Goal: Transaction & Acquisition: Purchase product/service

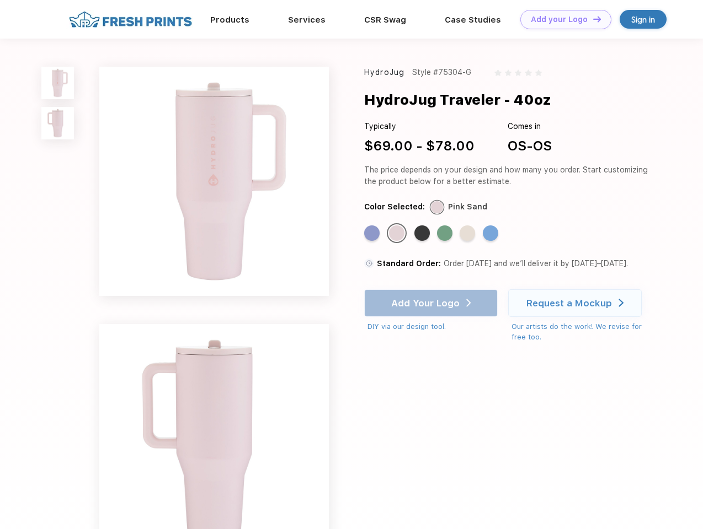
click at [561, 19] on link "Add your Logo Design Tool" at bounding box center [565, 19] width 91 height 19
click at [0, 0] on div "Design Tool" at bounding box center [0, 0] width 0 height 0
click at [592, 19] on link "Add your Logo Design Tool" at bounding box center [565, 19] width 91 height 19
click at [58, 83] on img at bounding box center [57, 83] width 33 height 33
click at [58, 124] on img at bounding box center [57, 123] width 33 height 33
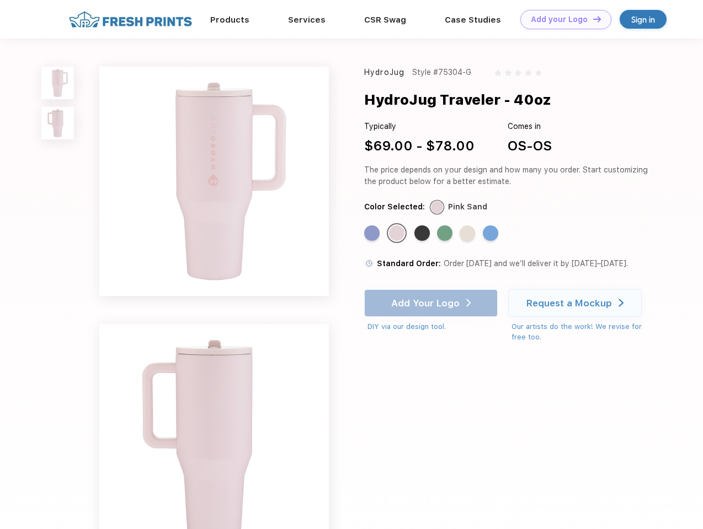
click at [373, 234] on div "Standard Color" at bounding box center [371, 233] width 15 height 15
click at [398, 234] on div "Standard Color" at bounding box center [396, 233] width 15 height 15
click at [423, 234] on div "Standard Color" at bounding box center [421, 233] width 15 height 15
click at [446, 234] on div "Standard Color" at bounding box center [444, 233] width 15 height 15
click at [468, 234] on div "Standard Color" at bounding box center [466, 233] width 15 height 15
